Goal: Information Seeking & Learning: Learn about a topic

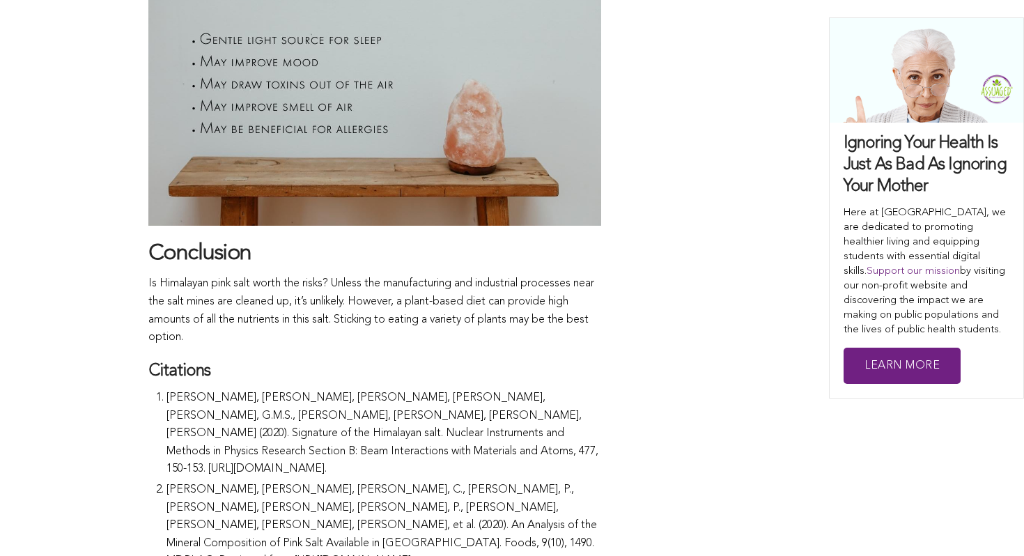
scroll to position [4777, 0]
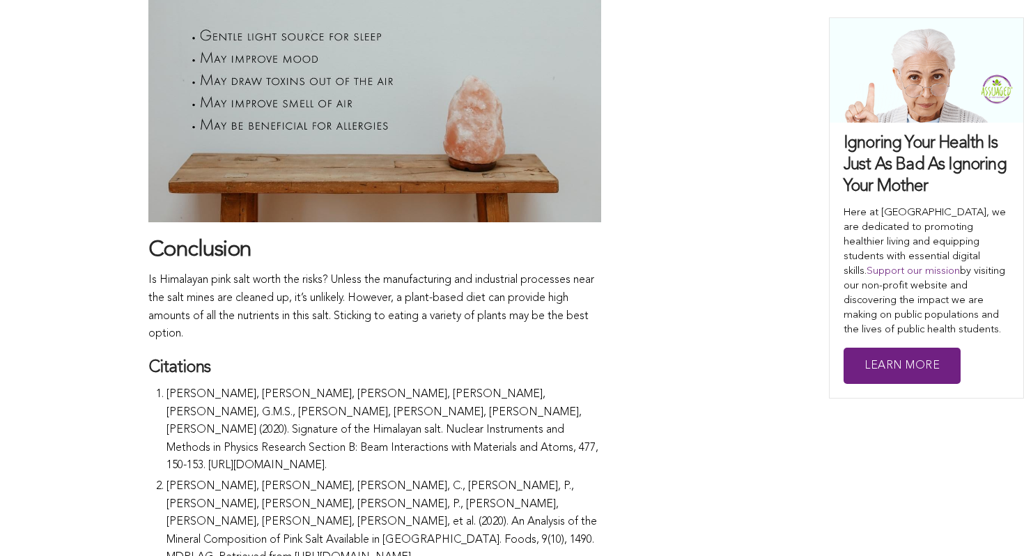
click at [243, 449] on li "[PERSON_NAME], [PERSON_NAME], [PERSON_NAME], [PERSON_NAME], [PERSON_NAME], G.M.…" at bounding box center [383, 432] width 434 height 92
click at [266, 448] on li "[PERSON_NAME], [PERSON_NAME], [PERSON_NAME], [PERSON_NAME], [PERSON_NAME], G.M.…" at bounding box center [383, 432] width 434 height 92
click at [296, 447] on li "[PERSON_NAME], [PERSON_NAME], [PERSON_NAME], [PERSON_NAME], [PERSON_NAME], G.M.…" at bounding box center [383, 432] width 434 height 92
click at [295, 447] on li "[PERSON_NAME], [PERSON_NAME], [PERSON_NAME], [PERSON_NAME], [PERSON_NAME], G.M.…" at bounding box center [383, 432] width 434 height 92
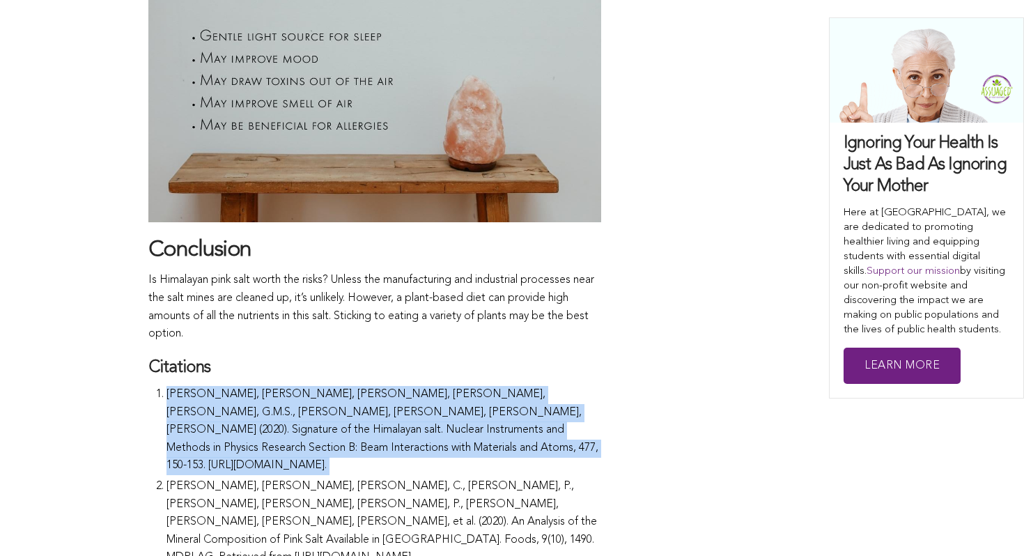
click at [295, 447] on li "[PERSON_NAME], [PERSON_NAME], [PERSON_NAME], [PERSON_NAME], [PERSON_NAME], G.M.…" at bounding box center [383, 432] width 434 height 92
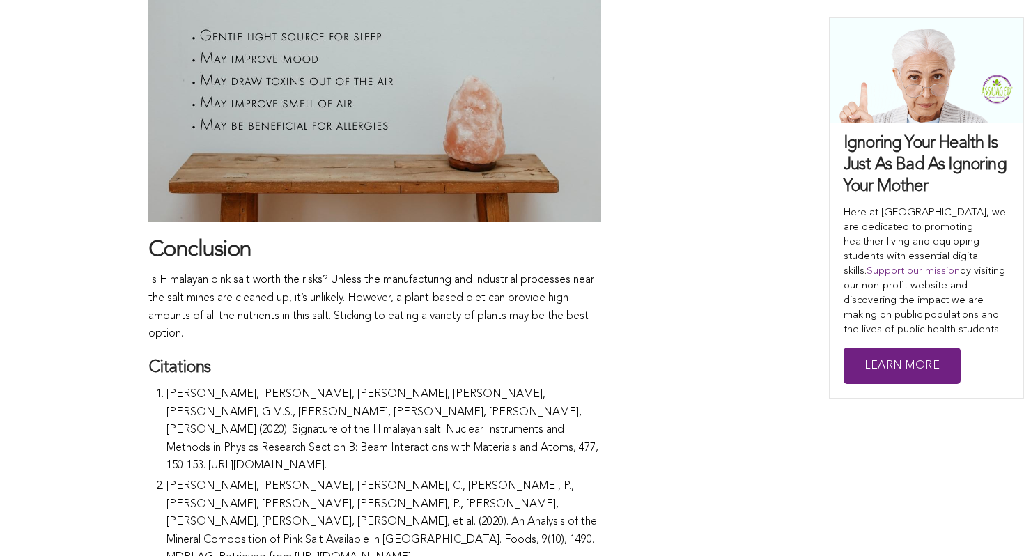
click at [264, 478] on li "[PERSON_NAME], [PERSON_NAME], [PERSON_NAME], C., [PERSON_NAME], P., [PERSON_NAM…" at bounding box center [383, 524] width 434 height 92
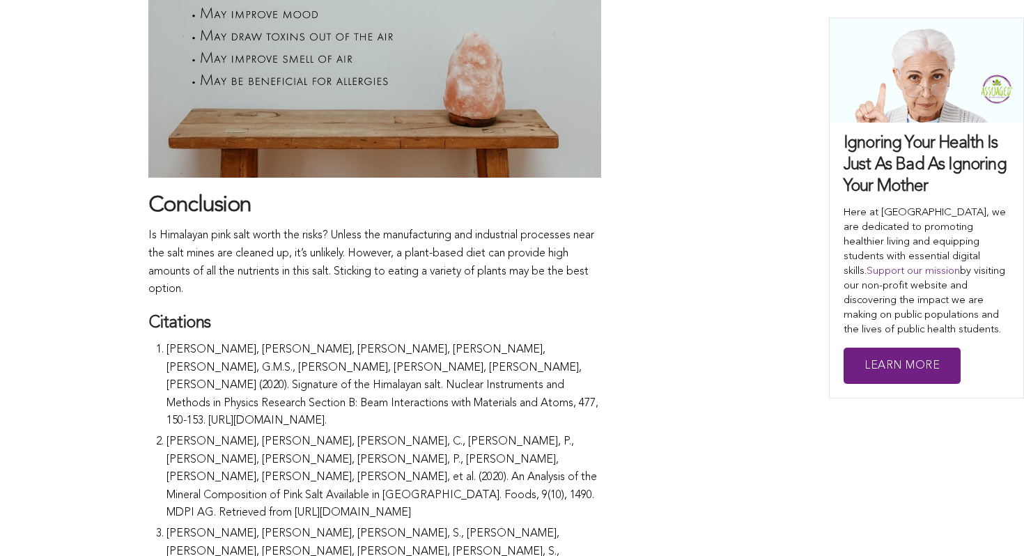
scroll to position [4823, 0]
